Goal: Task Accomplishment & Management: Complete application form

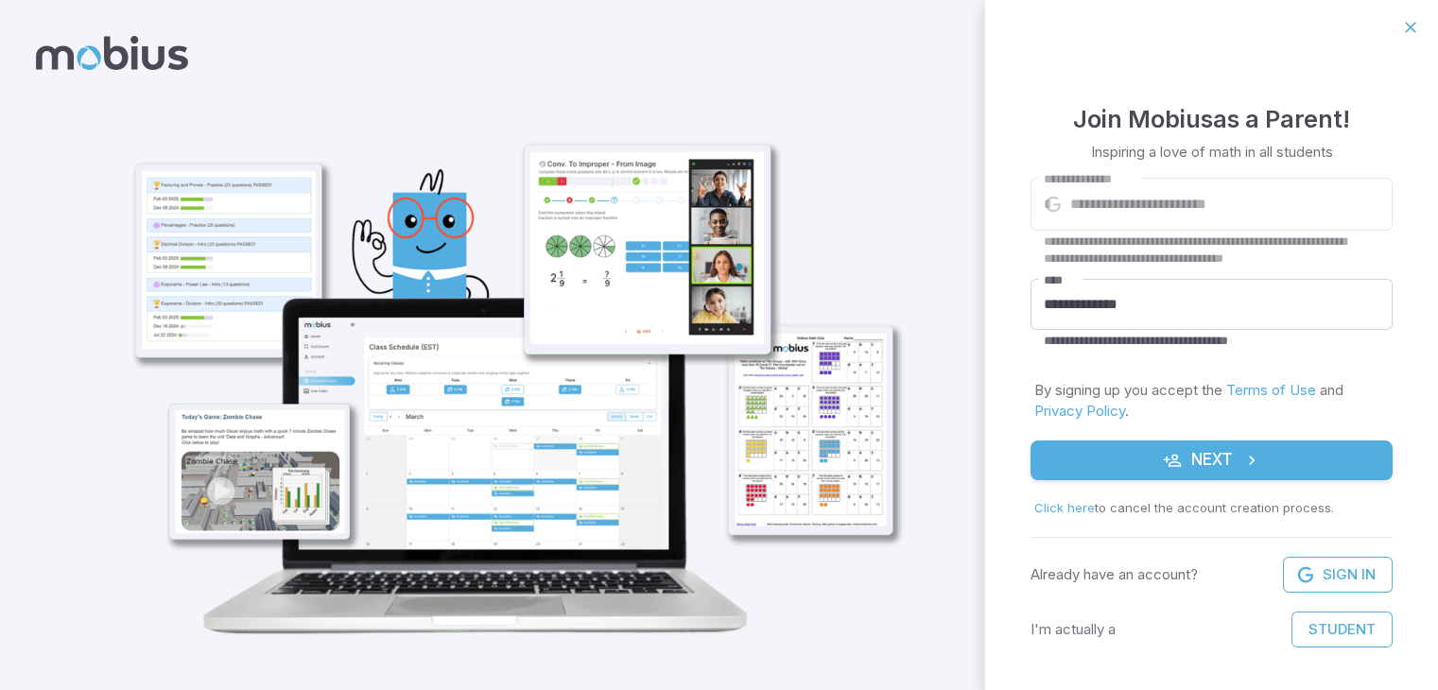
click at [1125, 459] on button "Next" at bounding box center [1212, 461] width 362 height 40
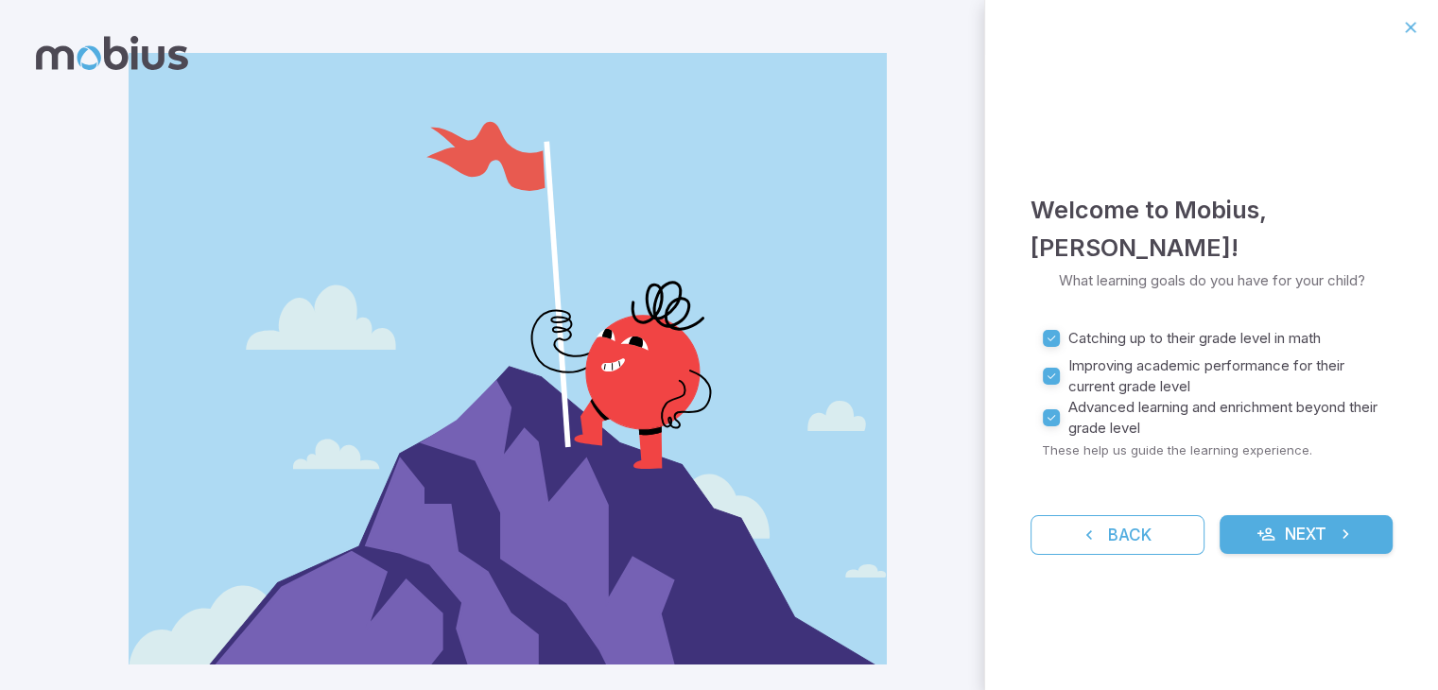
click at [1309, 530] on button "Next" at bounding box center [1307, 535] width 174 height 40
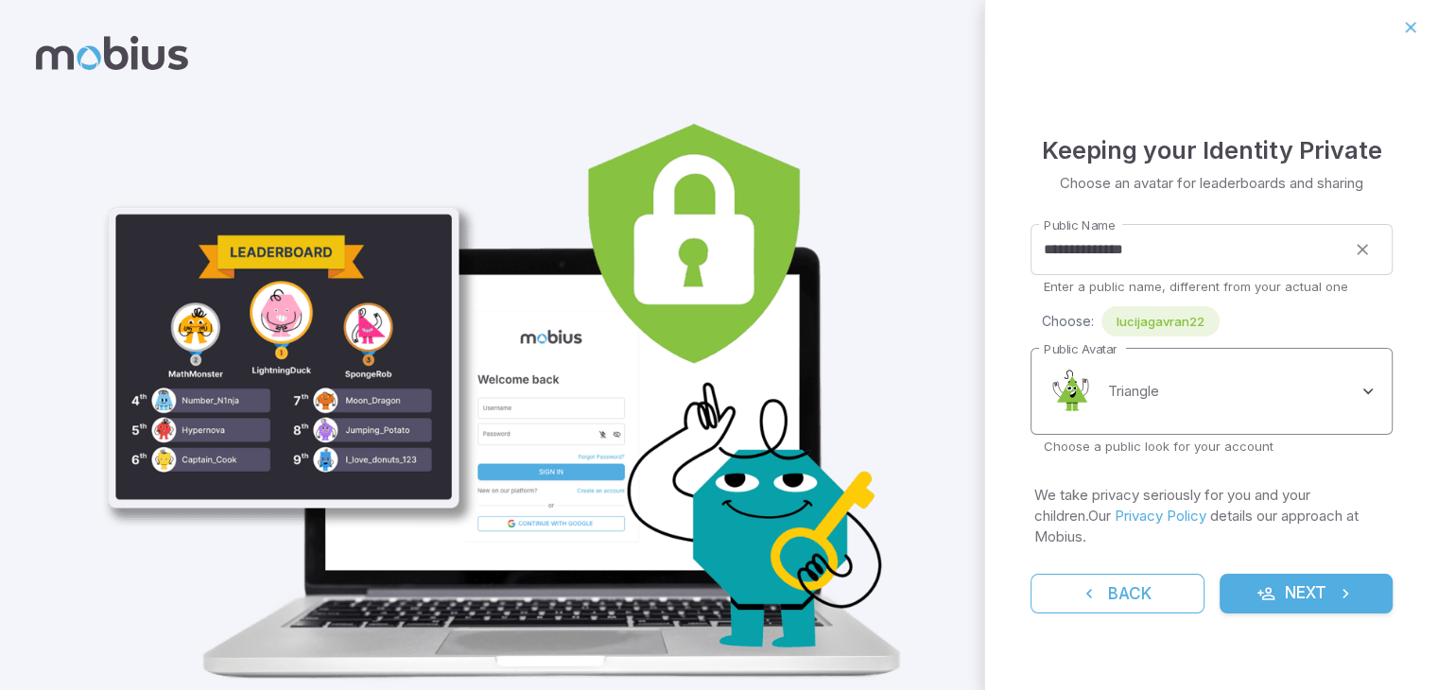
click at [1258, 420] on body "**********" at bounding box center [719, 377] width 1438 height 754
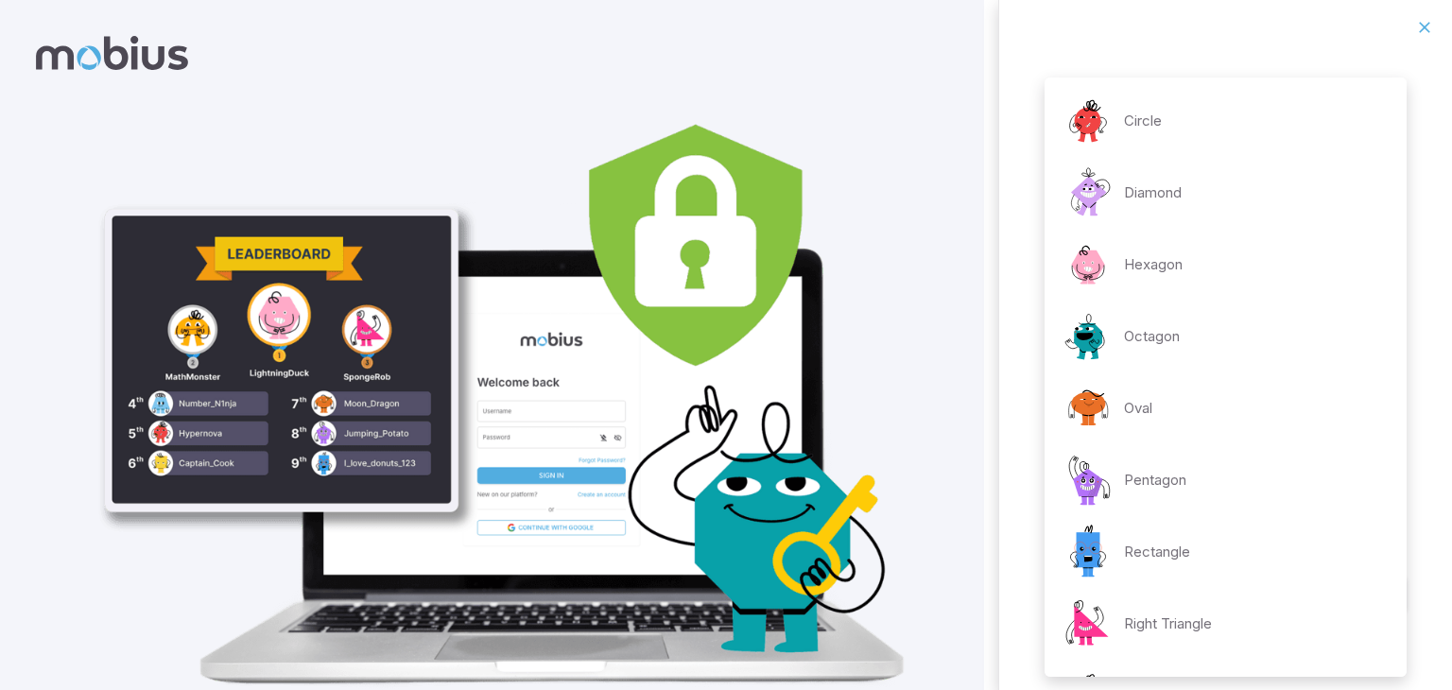
click at [1113, 172] on img at bounding box center [1088, 193] width 57 height 57
type input "**********"
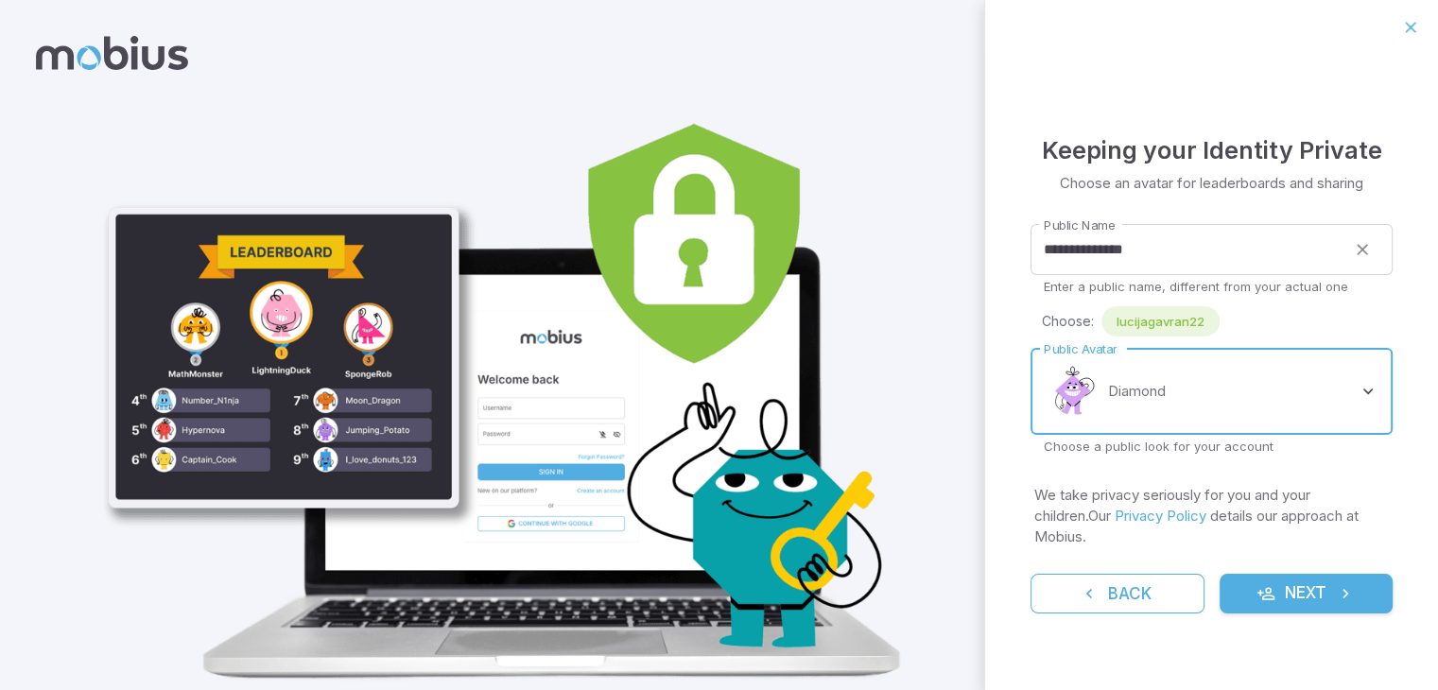
click at [1334, 580] on button "Next" at bounding box center [1307, 594] width 174 height 40
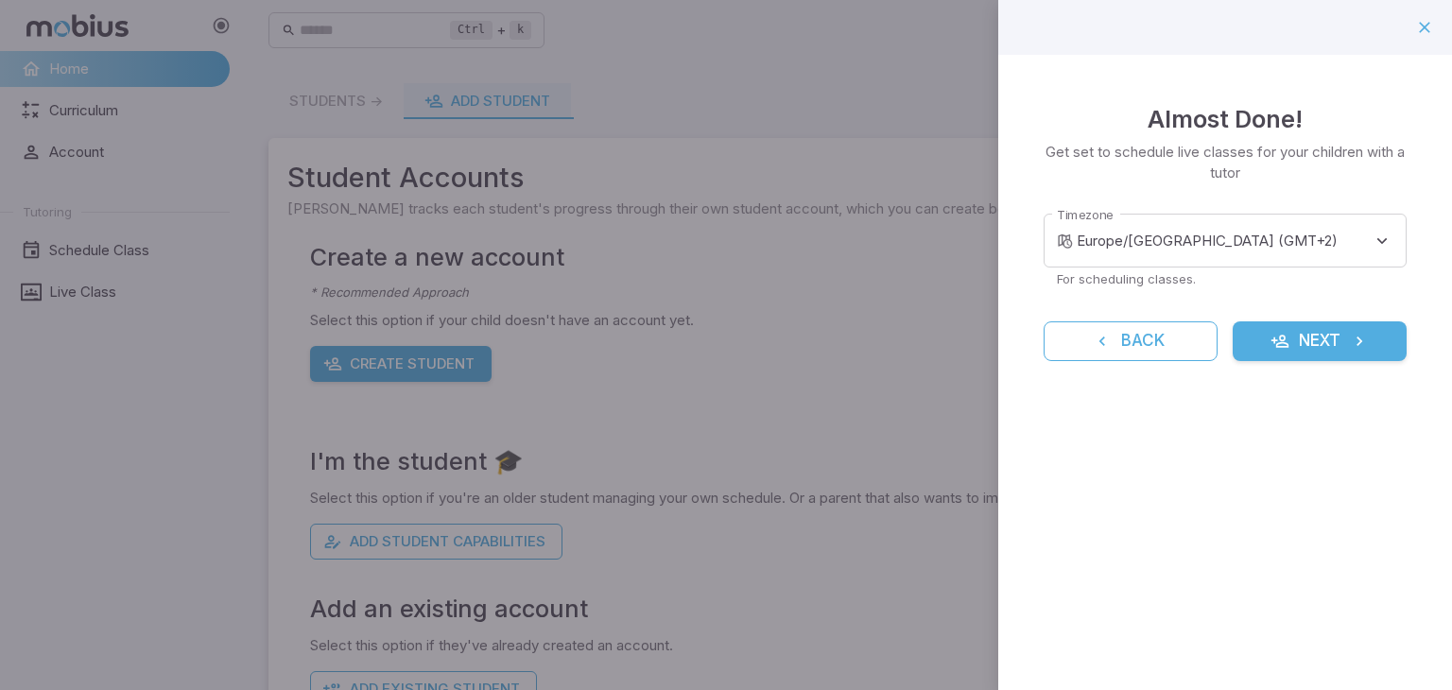
click at [718, 176] on div at bounding box center [726, 345] width 1452 height 690
click at [1104, 334] on icon "reset" at bounding box center [1102, 341] width 19 height 19
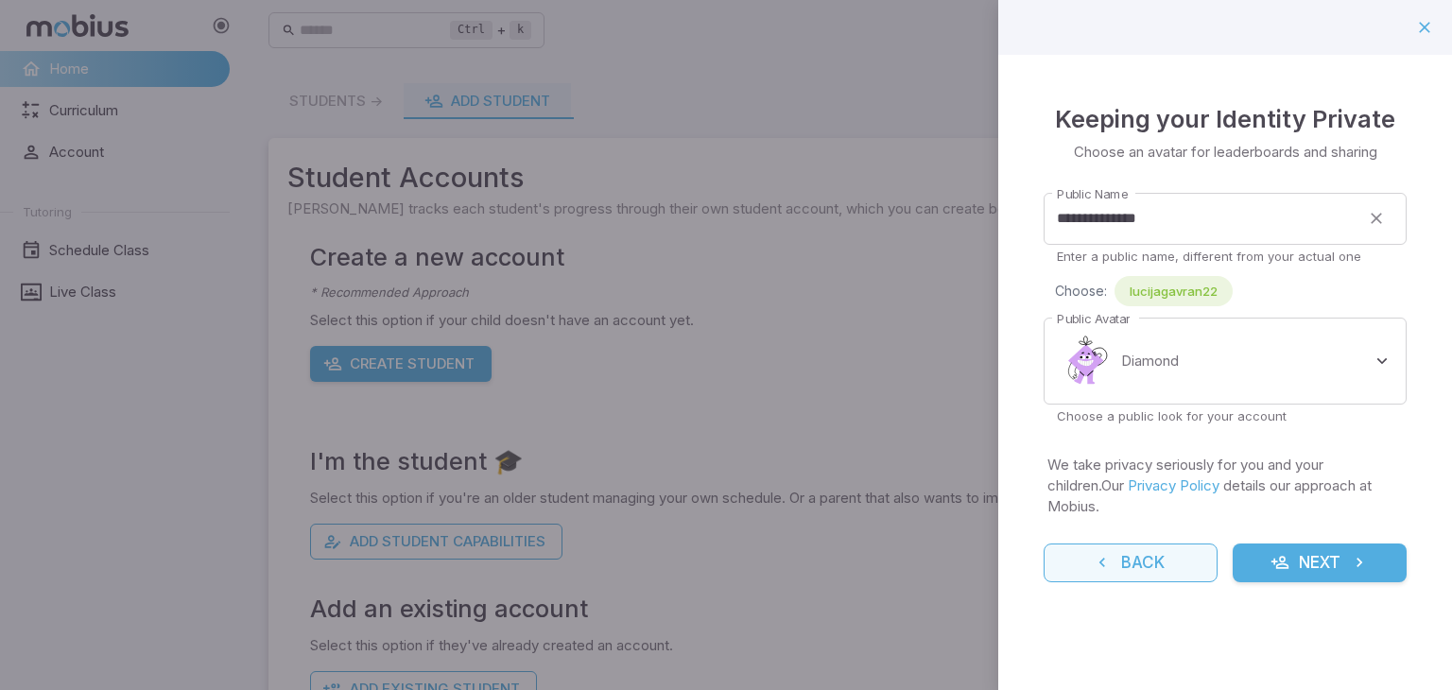
click at [1131, 544] on button "Back" at bounding box center [1131, 564] width 174 height 40
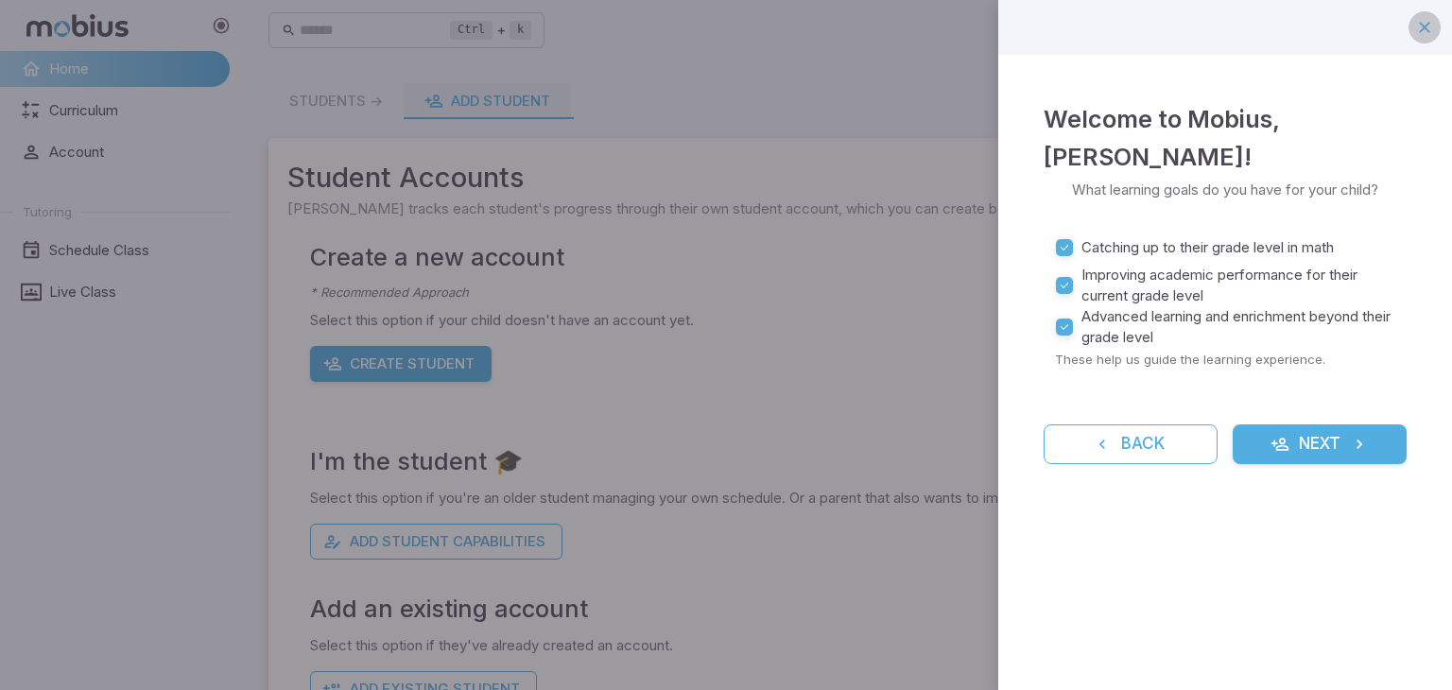
click at [1428, 21] on icon "button" at bounding box center [1424, 27] width 19 height 19
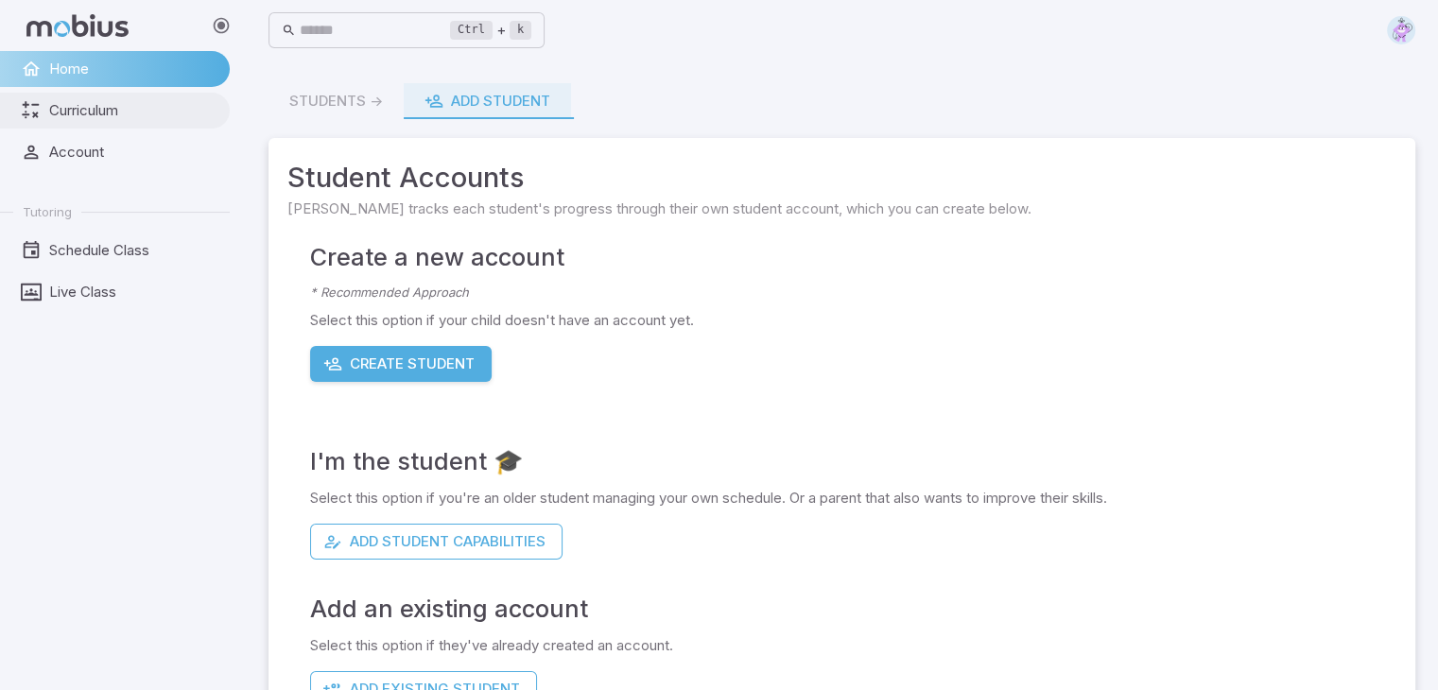
click at [107, 98] on link "Curriculum" at bounding box center [115, 111] width 230 height 36
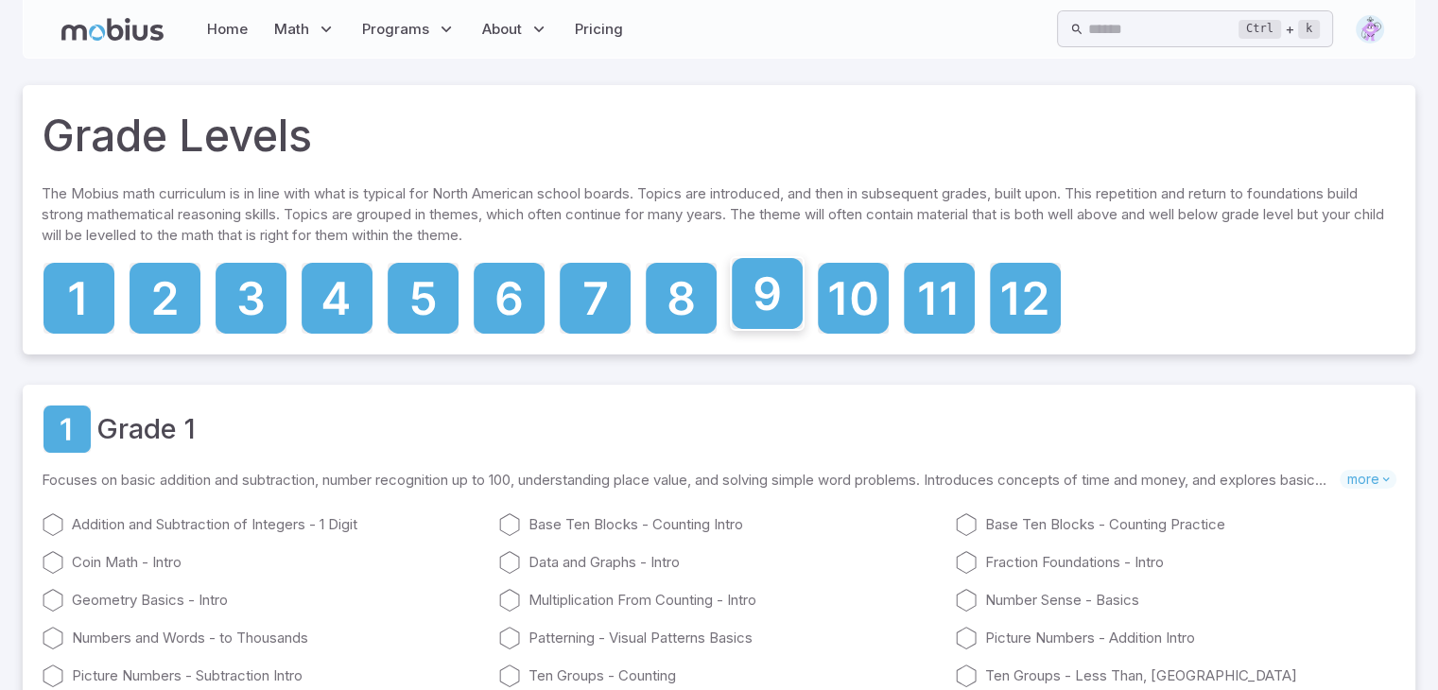
click at [764, 303] on icon at bounding box center [767, 294] width 25 height 34
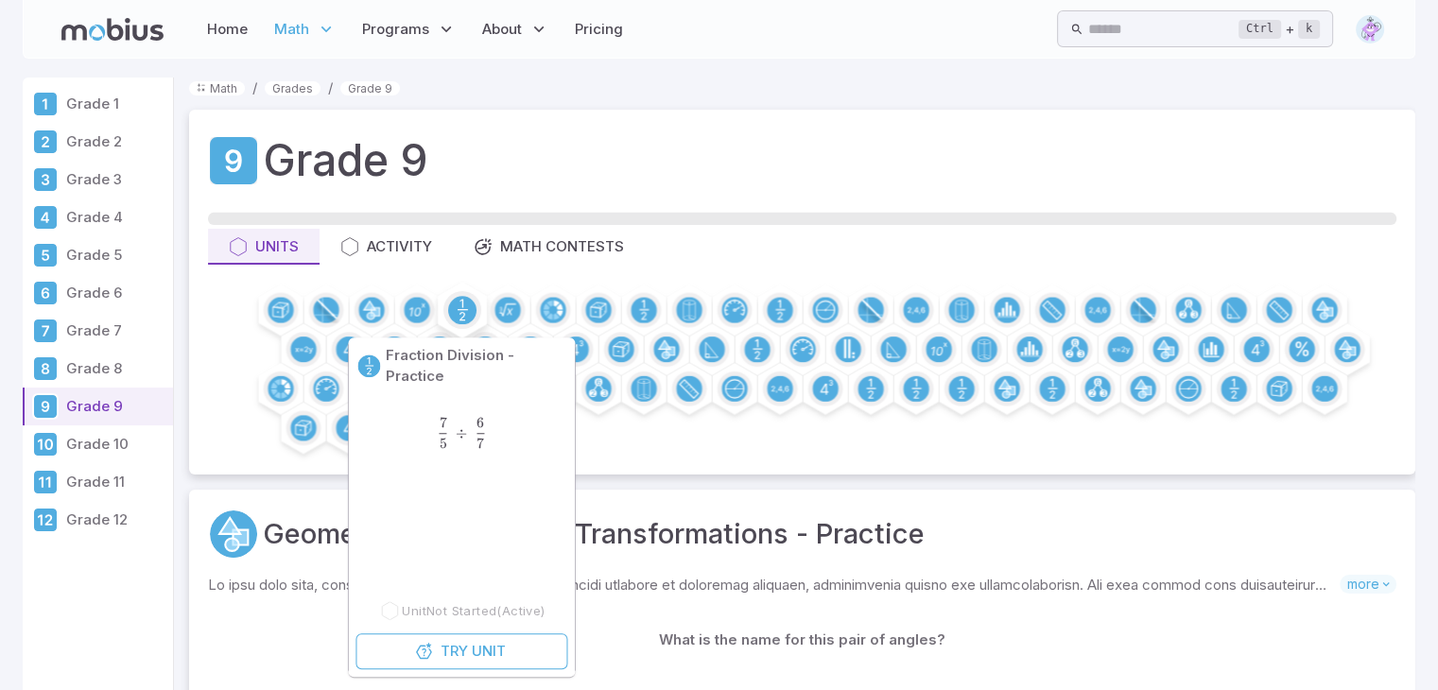
click at [464, 310] on icon at bounding box center [463, 310] width 10 height 0
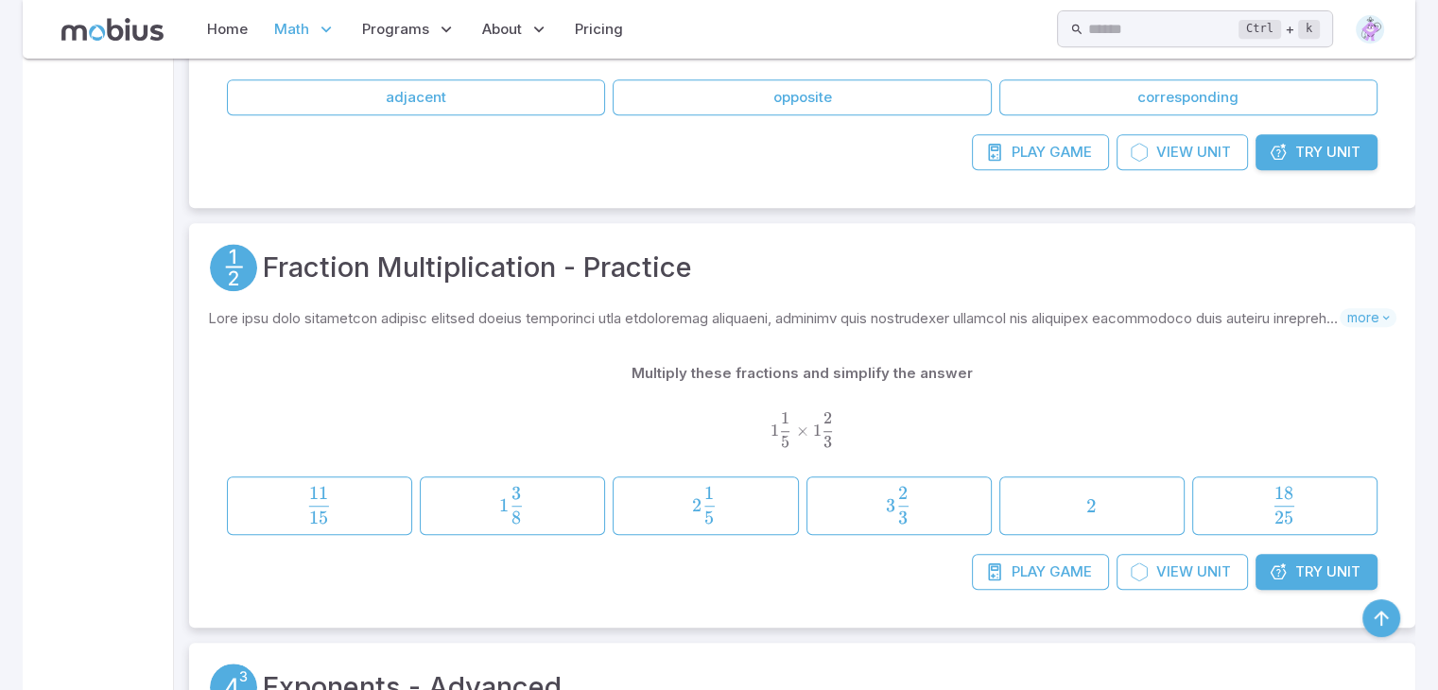
scroll to position [995, 0]
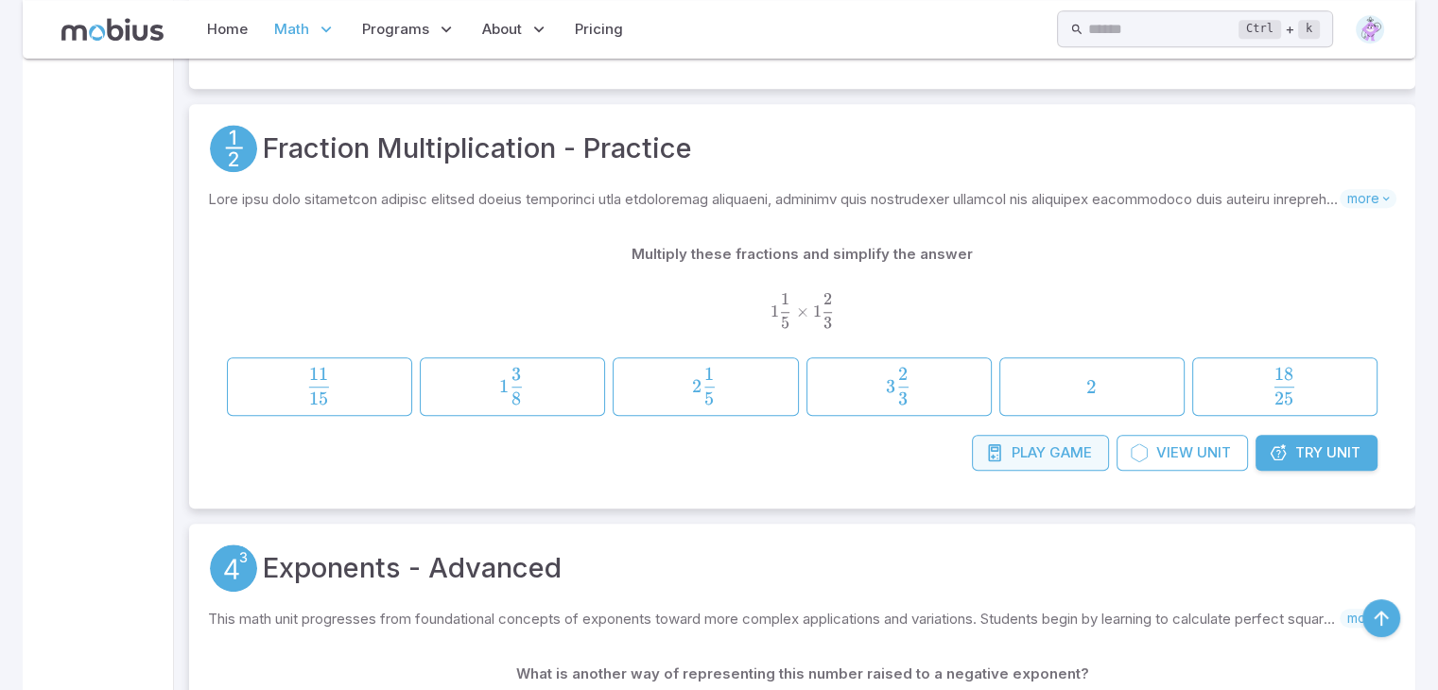
click at [1062, 442] on span "Game" at bounding box center [1070, 452] width 43 height 21
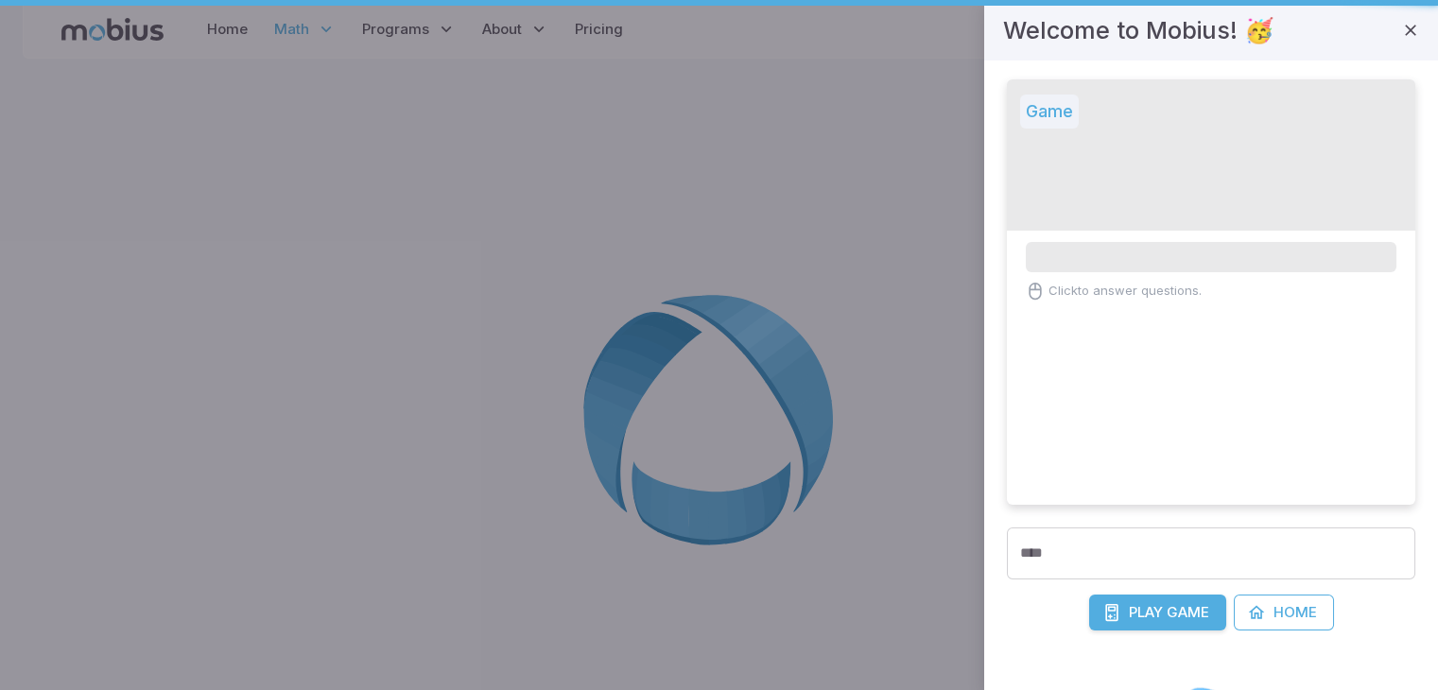
scroll to position [0, 0]
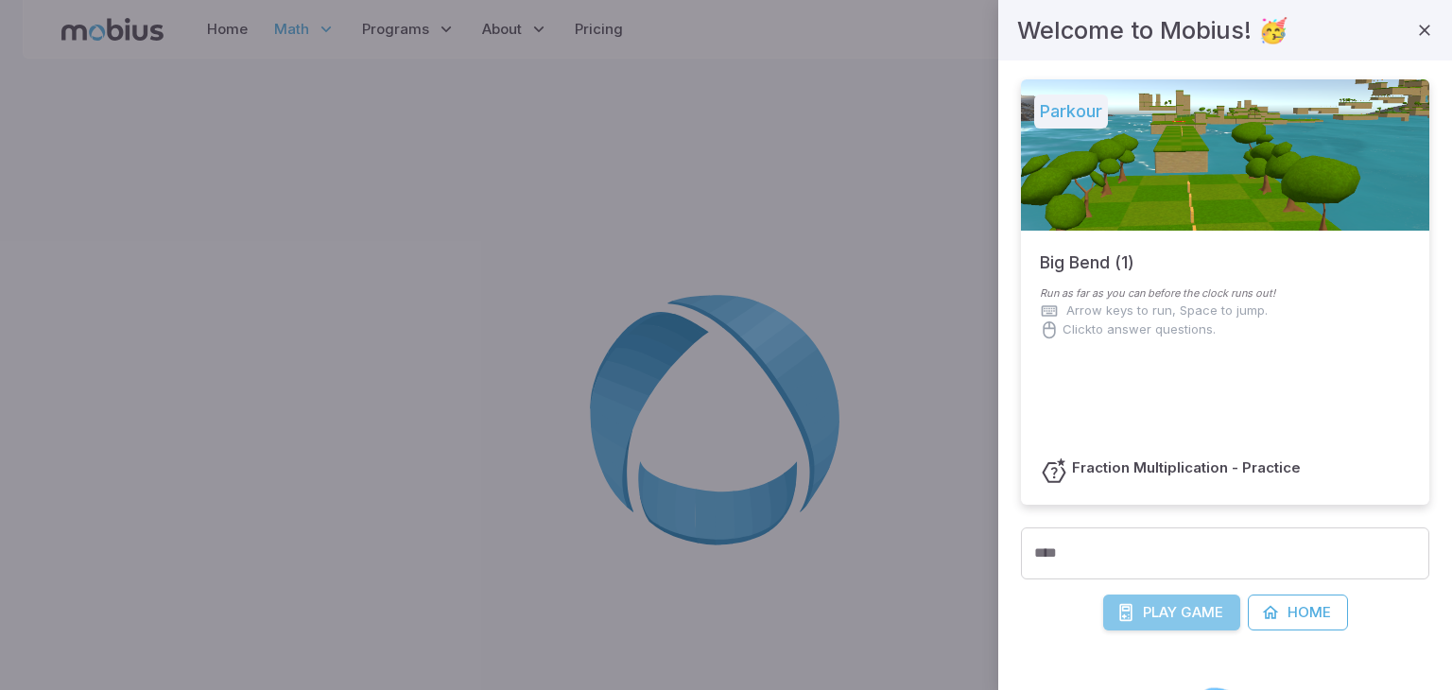
click at [1156, 621] on span "Play" at bounding box center [1160, 612] width 34 height 21
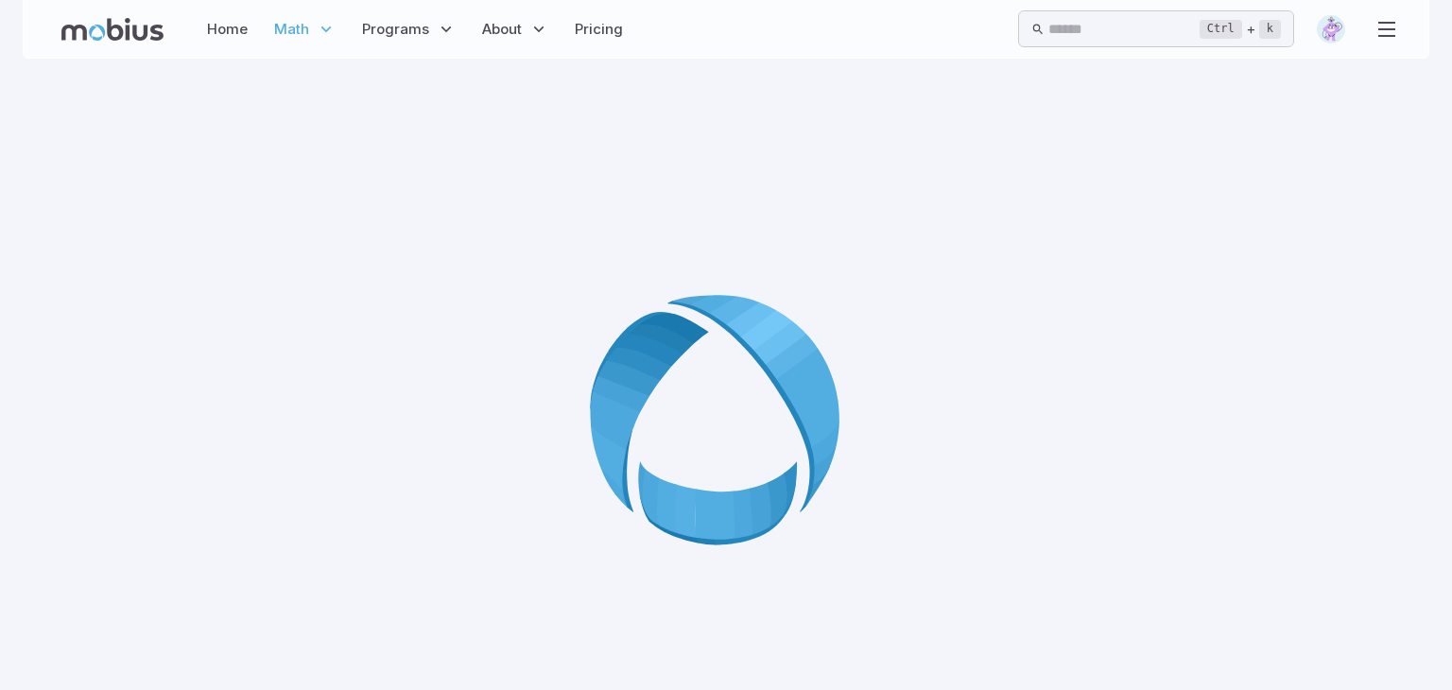
click at [716, 369] on icon at bounding box center [726, 426] width 272 height 272
click at [707, 401] on icon at bounding box center [726, 426] width 272 height 272
click at [711, 403] on icon at bounding box center [726, 426] width 272 height 272
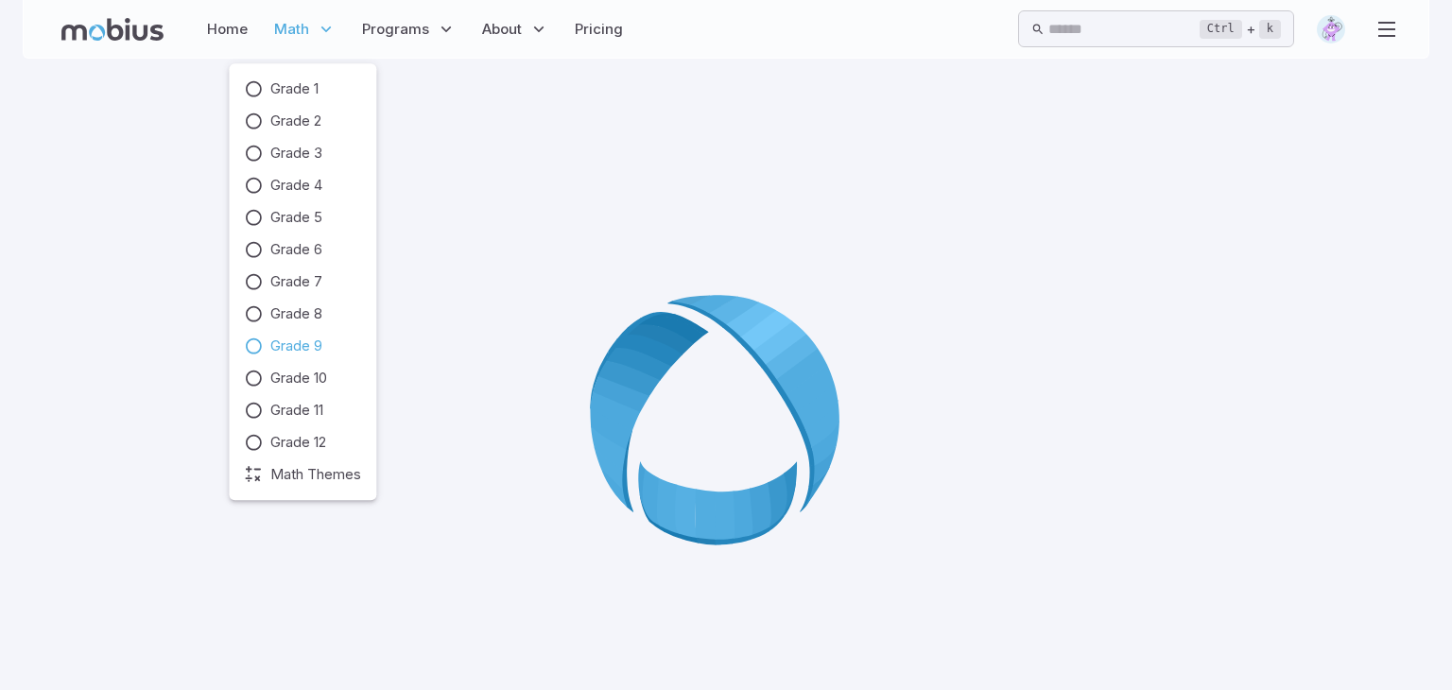
click at [296, 32] on span "Math" at bounding box center [291, 29] width 35 height 21
click at [320, 350] on span "Grade 9" at bounding box center [296, 346] width 52 height 21
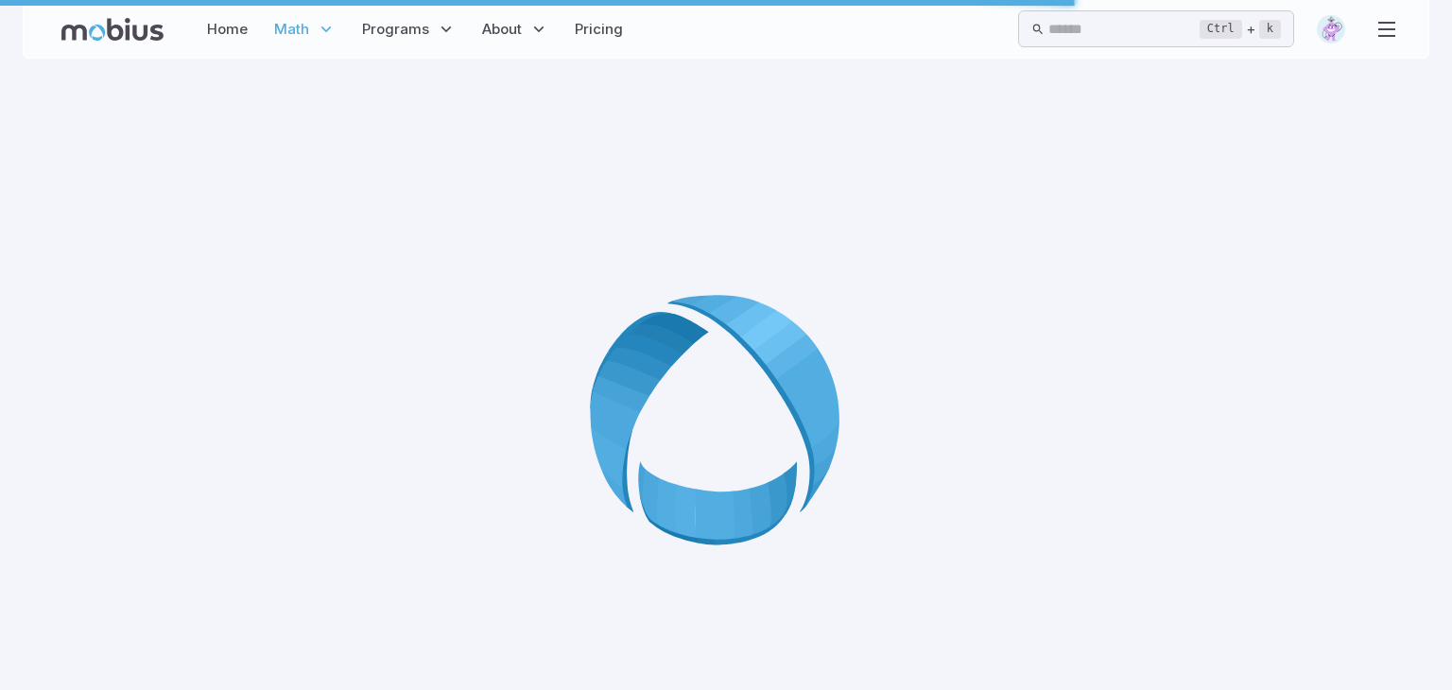
click at [742, 341] on icon at bounding box center [726, 426] width 272 height 272
click at [1441, 2] on div "Home Math Grade 1 Grade 2 Grade 3 Grade 4 Grade 5 Grade 6 Grade 7 Grade 8 Grade…" at bounding box center [726, 345] width 1452 height 690
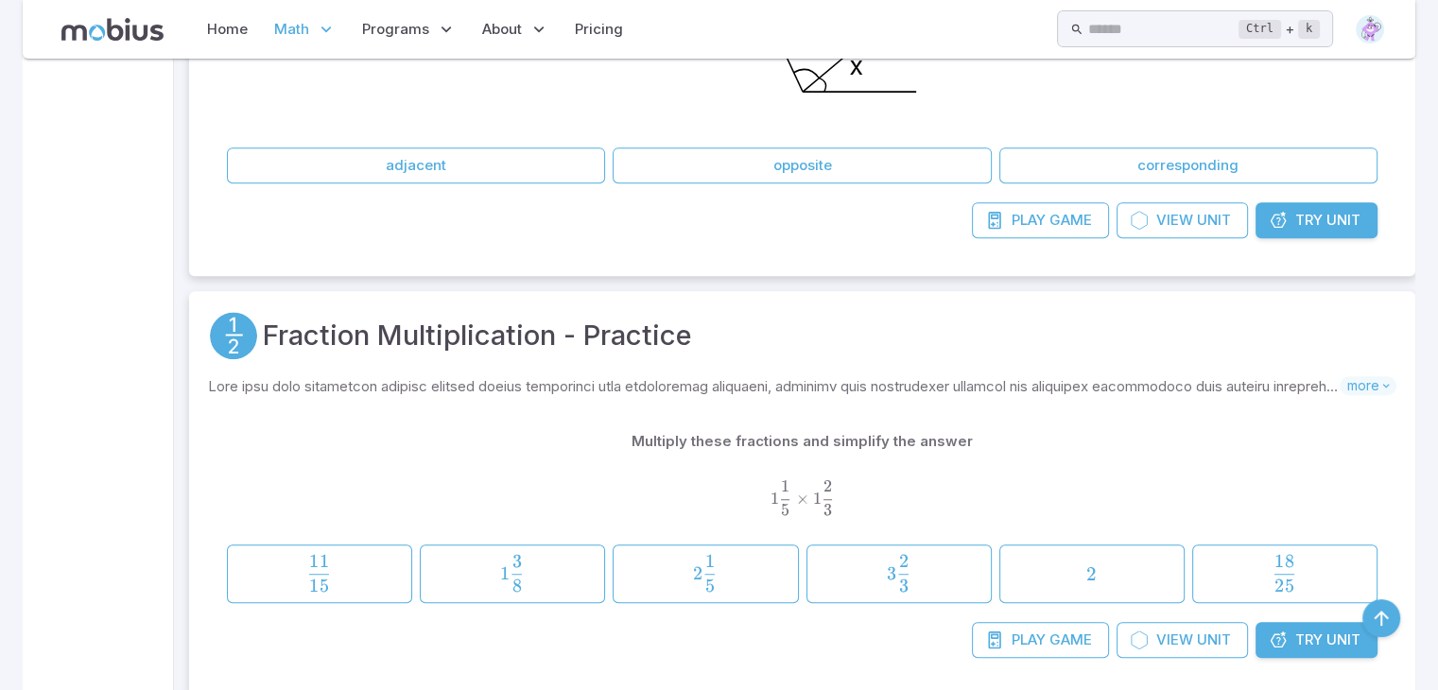
scroll to position [1130, 0]
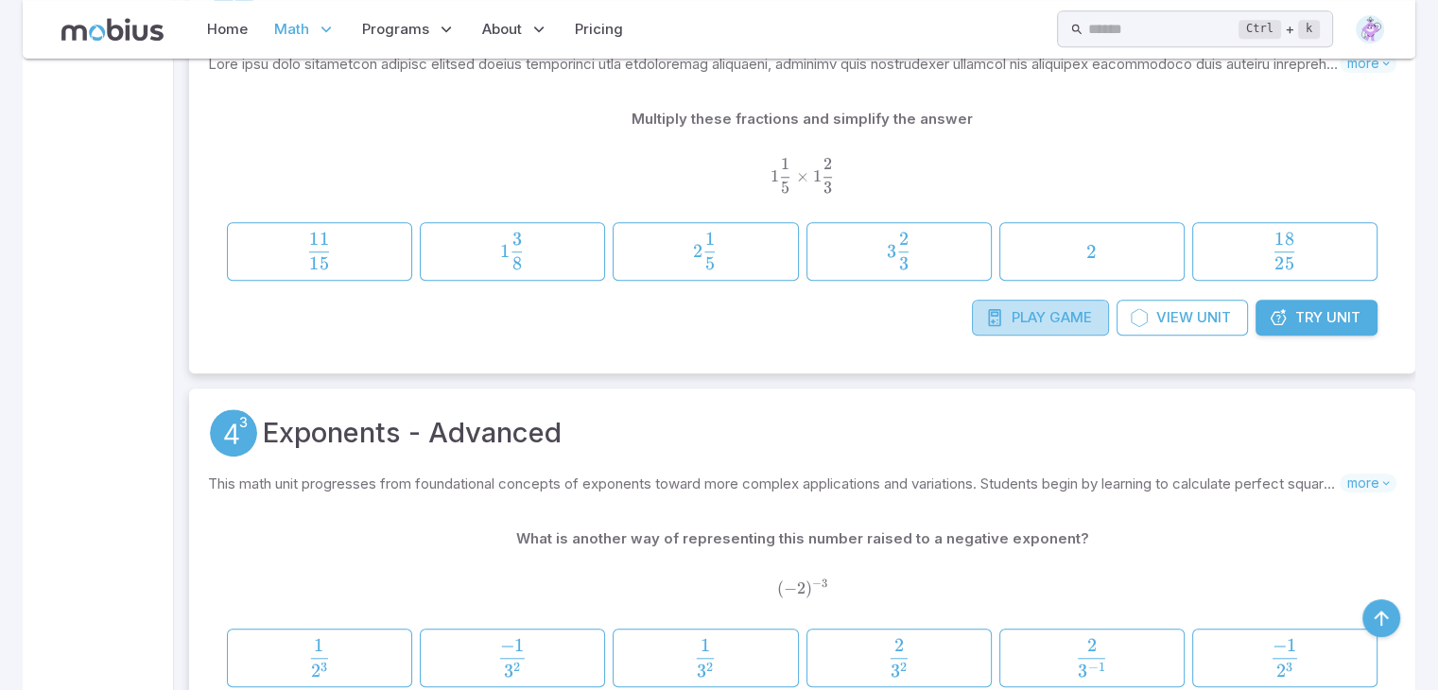
click at [1090, 319] on span "Game" at bounding box center [1070, 317] width 43 height 21
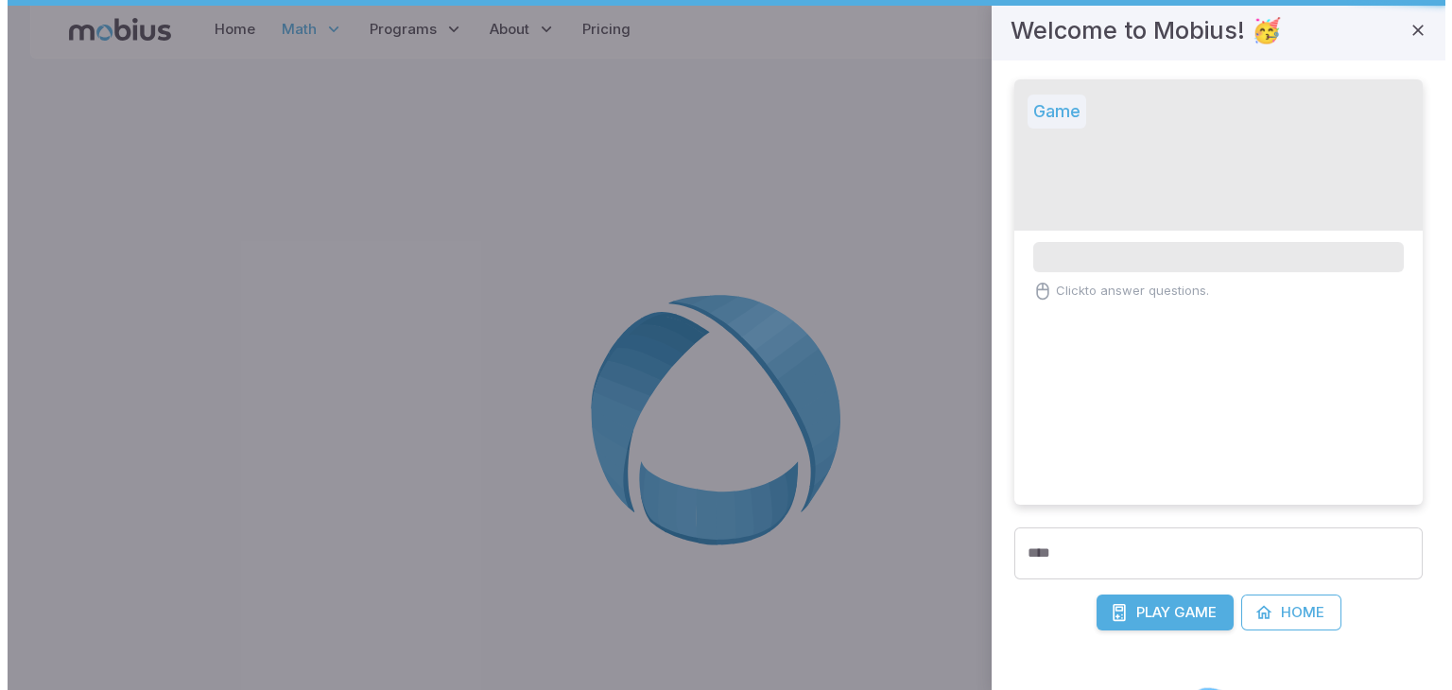
scroll to position [0, 0]
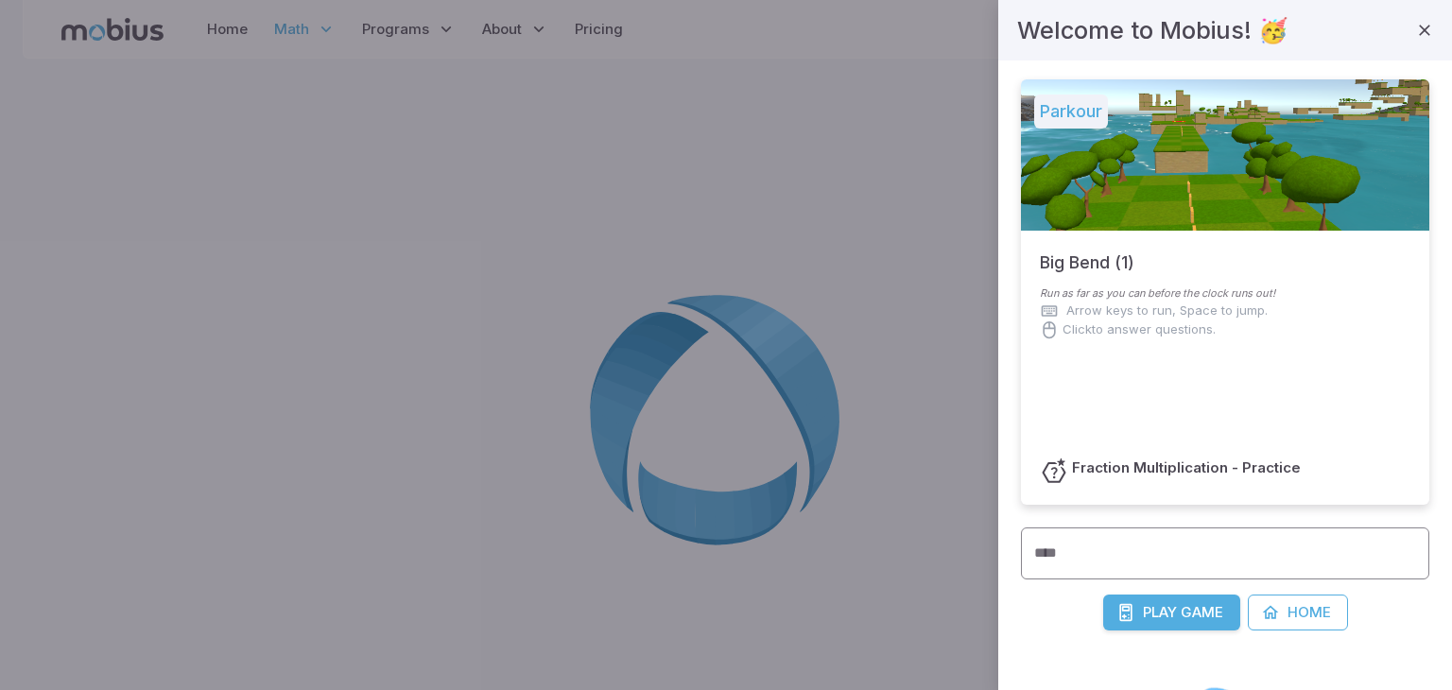
click at [1126, 576] on input "****" at bounding box center [1225, 554] width 408 height 52
type input "******"
click at [1160, 618] on span "Play" at bounding box center [1160, 612] width 34 height 21
